Goal: Information Seeking & Learning: Check status

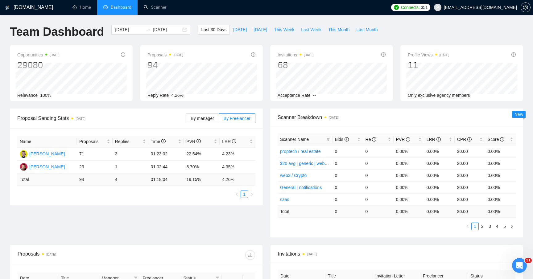
click at [307, 31] on span "Last Week" at bounding box center [311, 29] width 20 height 7
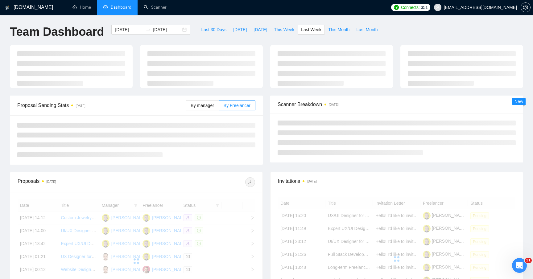
type input "[DATE]"
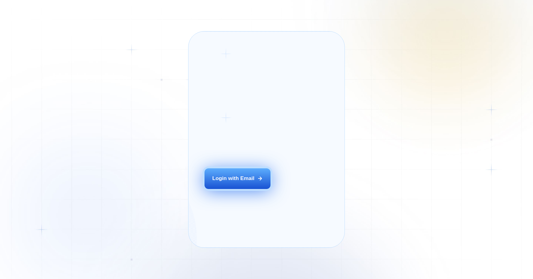
click at [255, 189] on button "Login with Email" at bounding box center [237, 178] width 66 height 21
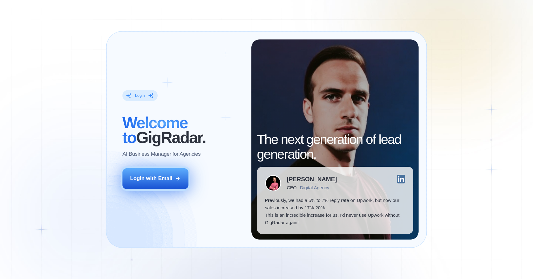
click at [175, 181] on icon at bounding box center [178, 179] width 6 height 6
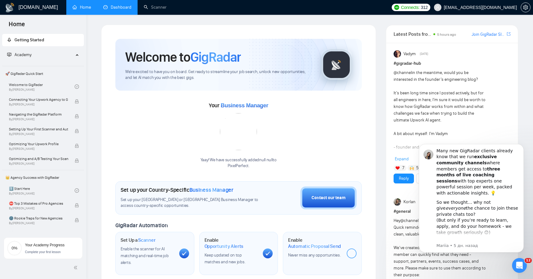
click at [115, 8] on link "Dashboard" at bounding box center [117, 7] width 28 height 5
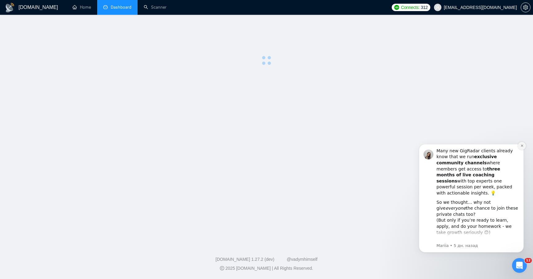
click at [521, 145] on icon "Dismiss notification" at bounding box center [521, 146] width 2 height 2
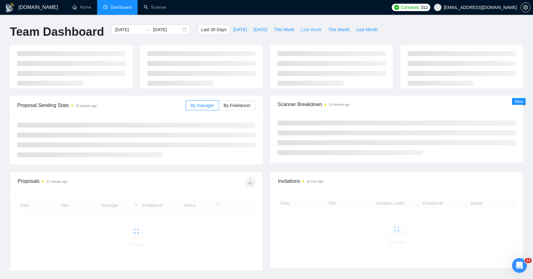
click at [301, 30] on button "Last Week" at bounding box center [311, 30] width 27 height 10
type input "[DATE]"
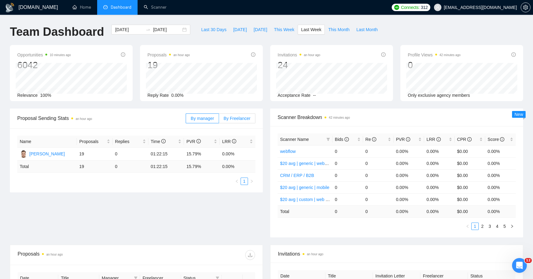
click at [232, 118] on span "By Freelancer" at bounding box center [237, 118] width 27 height 5
click at [219, 120] on input "By Freelancer" at bounding box center [219, 120] width 0 height 0
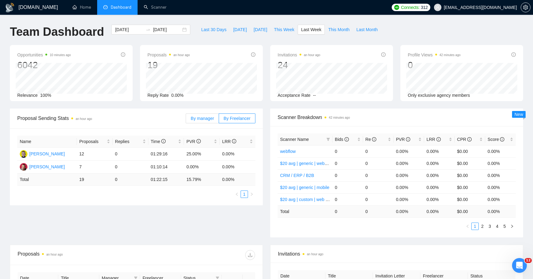
click at [210, 117] on span "By manager" at bounding box center [202, 118] width 23 height 5
click at [186, 120] on input "By manager" at bounding box center [186, 120] width 0 height 0
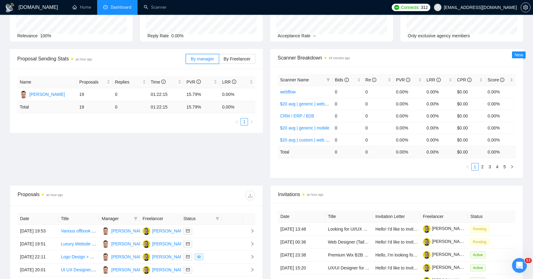
scroll to position [118, 0]
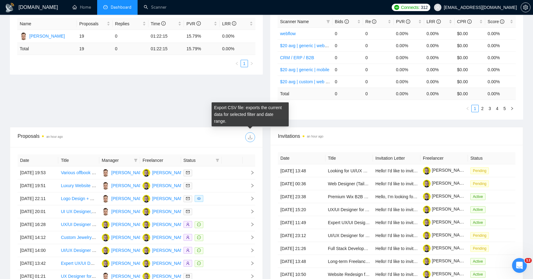
click at [250, 137] on icon "download" at bounding box center [250, 137] width 4 height 4
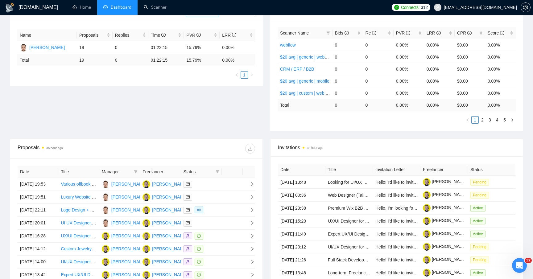
scroll to position [106, 0]
